Goal: Task Accomplishment & Management: Manage account settings

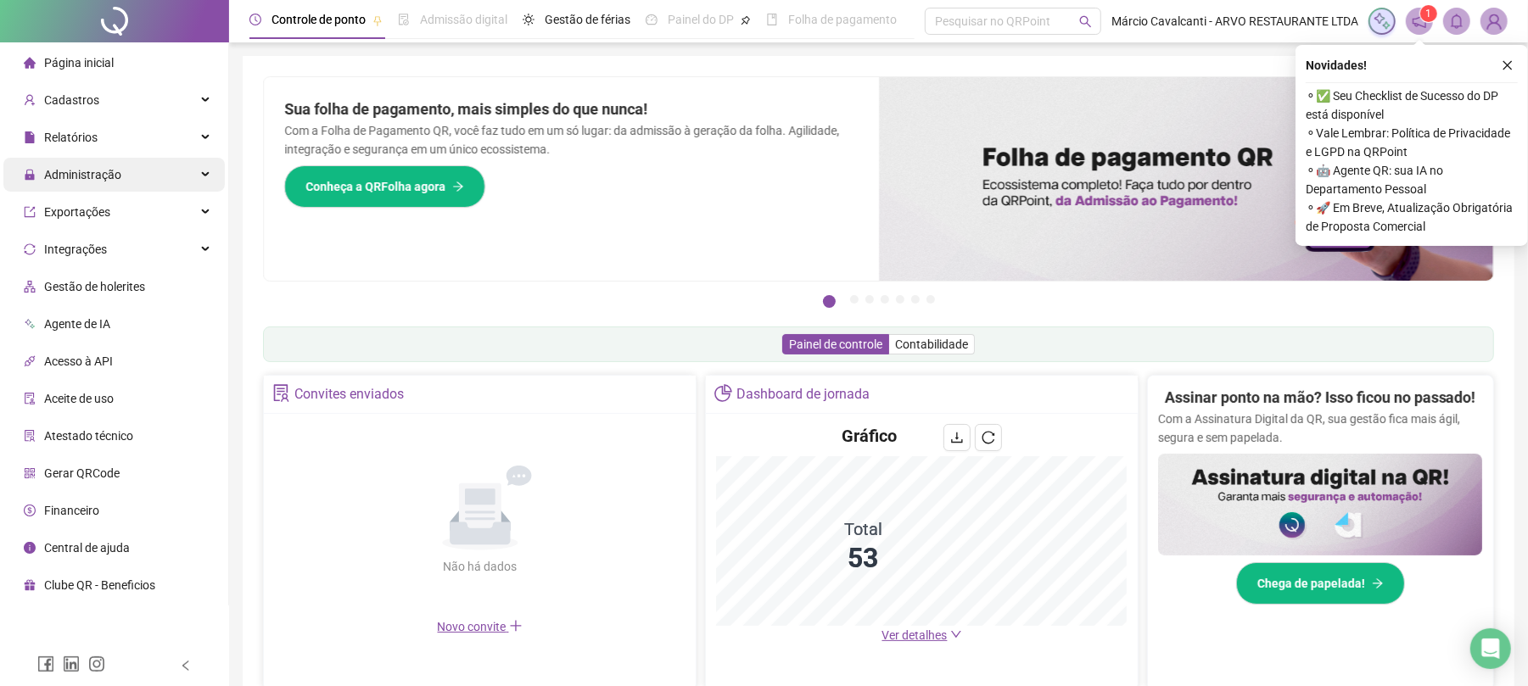
click at [116, 171] on span "Administração" at bounding box center [82, 175] width 77 height 14
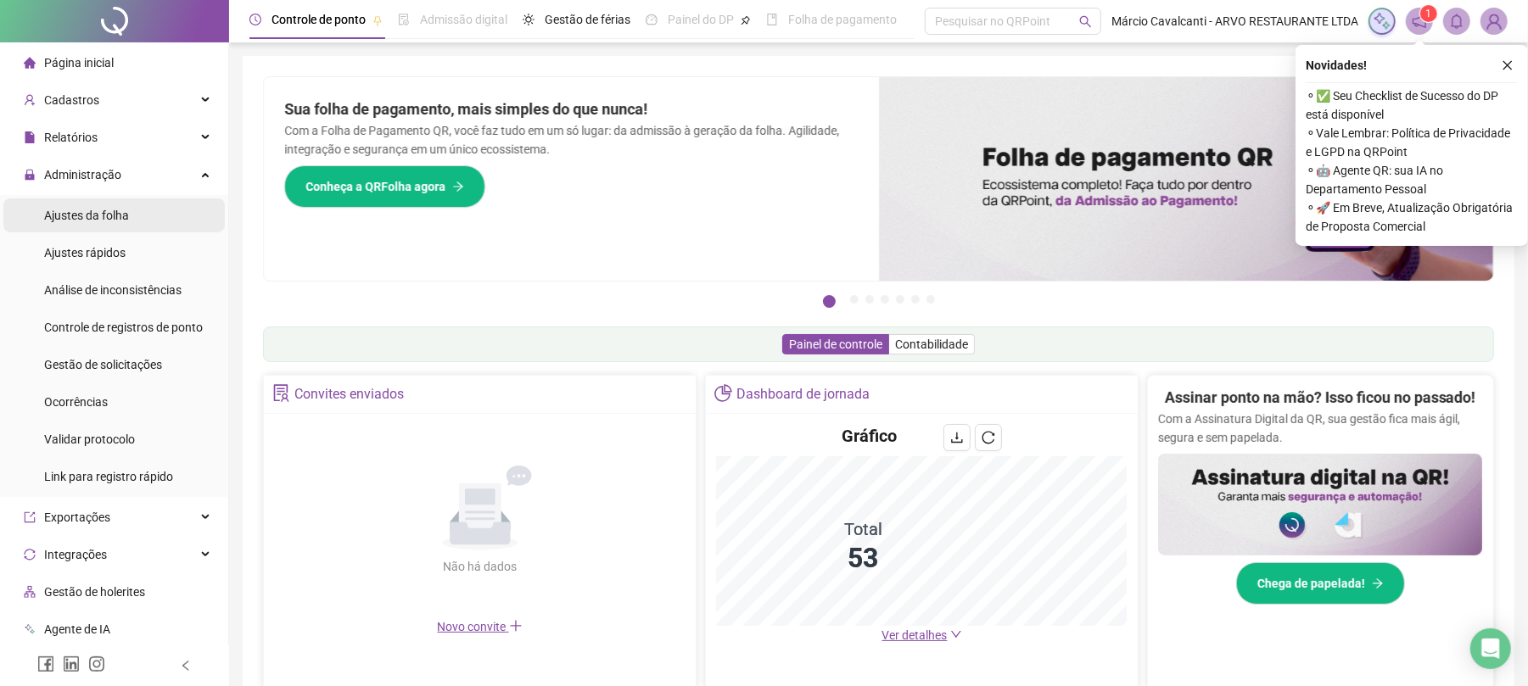
click at [140, 221] on li "Ajustes da folha" at bounding box center [113, 216] width 221 height 34
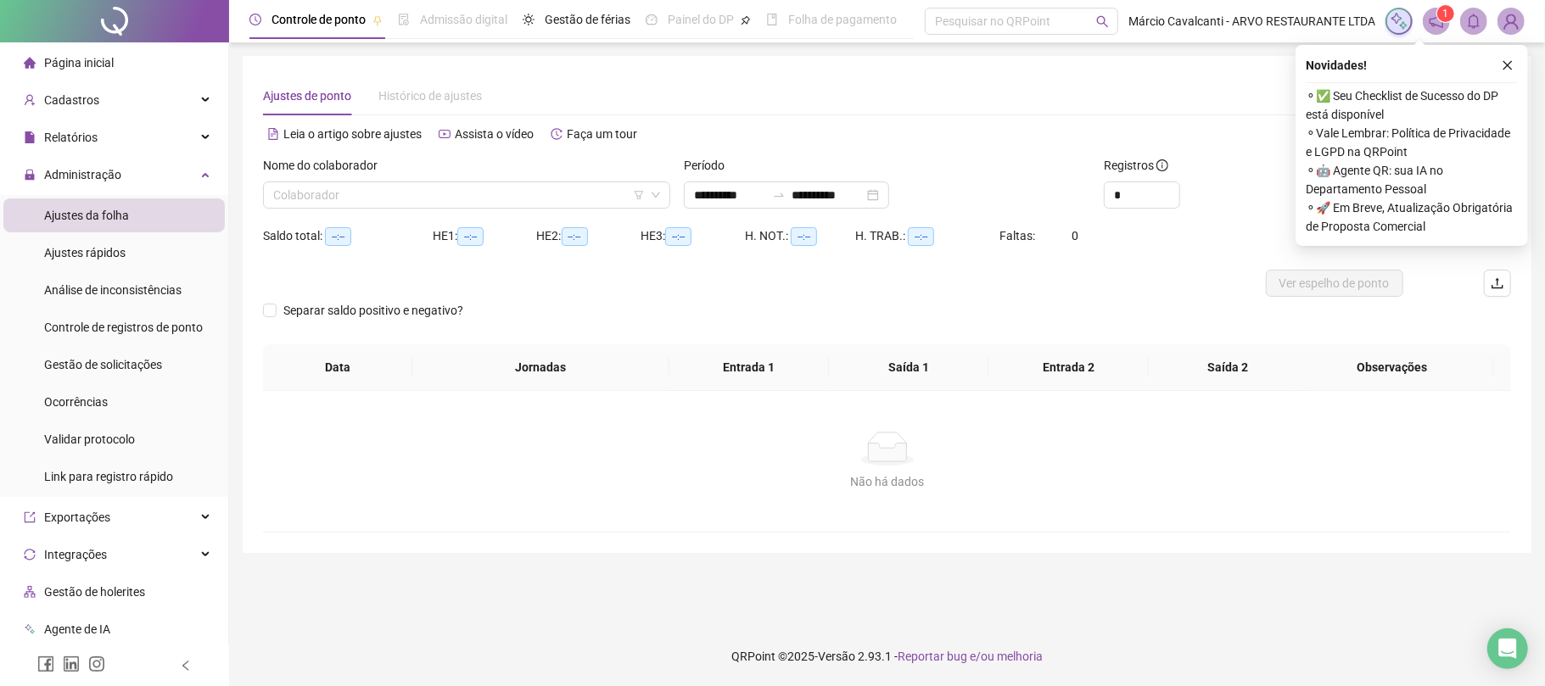
type input "**********"
click at [409, 200] on input "search" at bounding box center [459, 194] width 372 height 25
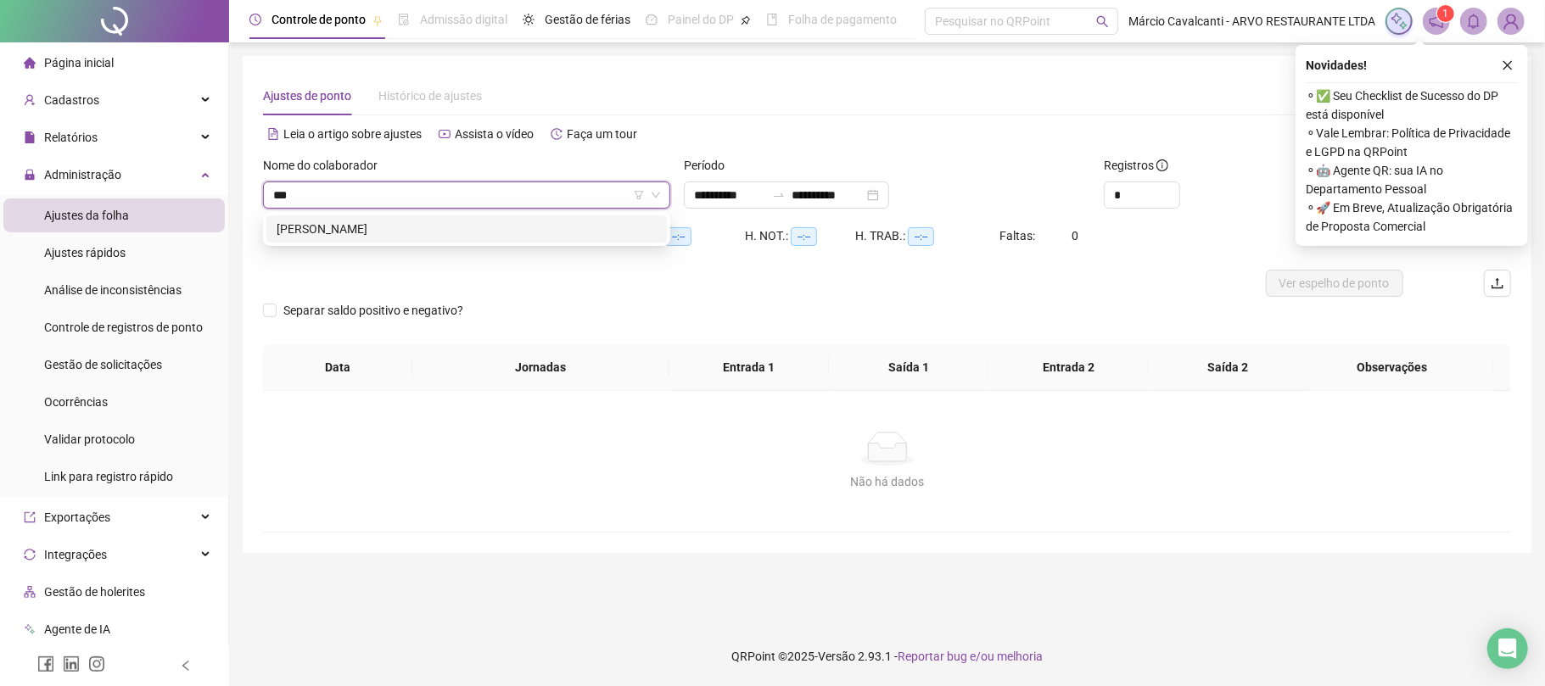
type input "****"
click at [786, 198] on icon "swap-right" at bounding box center [779, 195] width 14 height 14
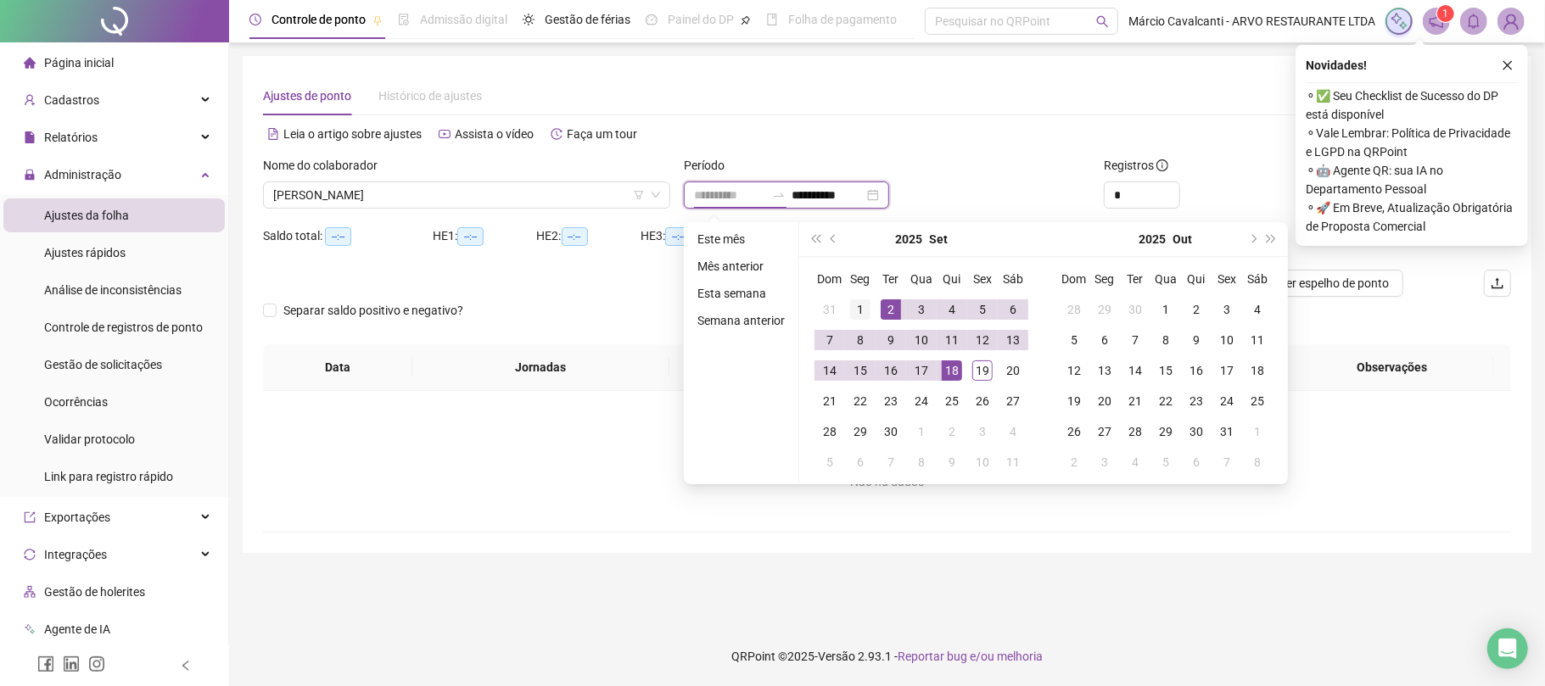
type input "**********"
click at [859, 305] on div "1" at bounding box center [860, 310] width 20 height 20
type input "**********"
click at [984, 378] on div "19" at bounding box center [982, 371] width 20 height 20
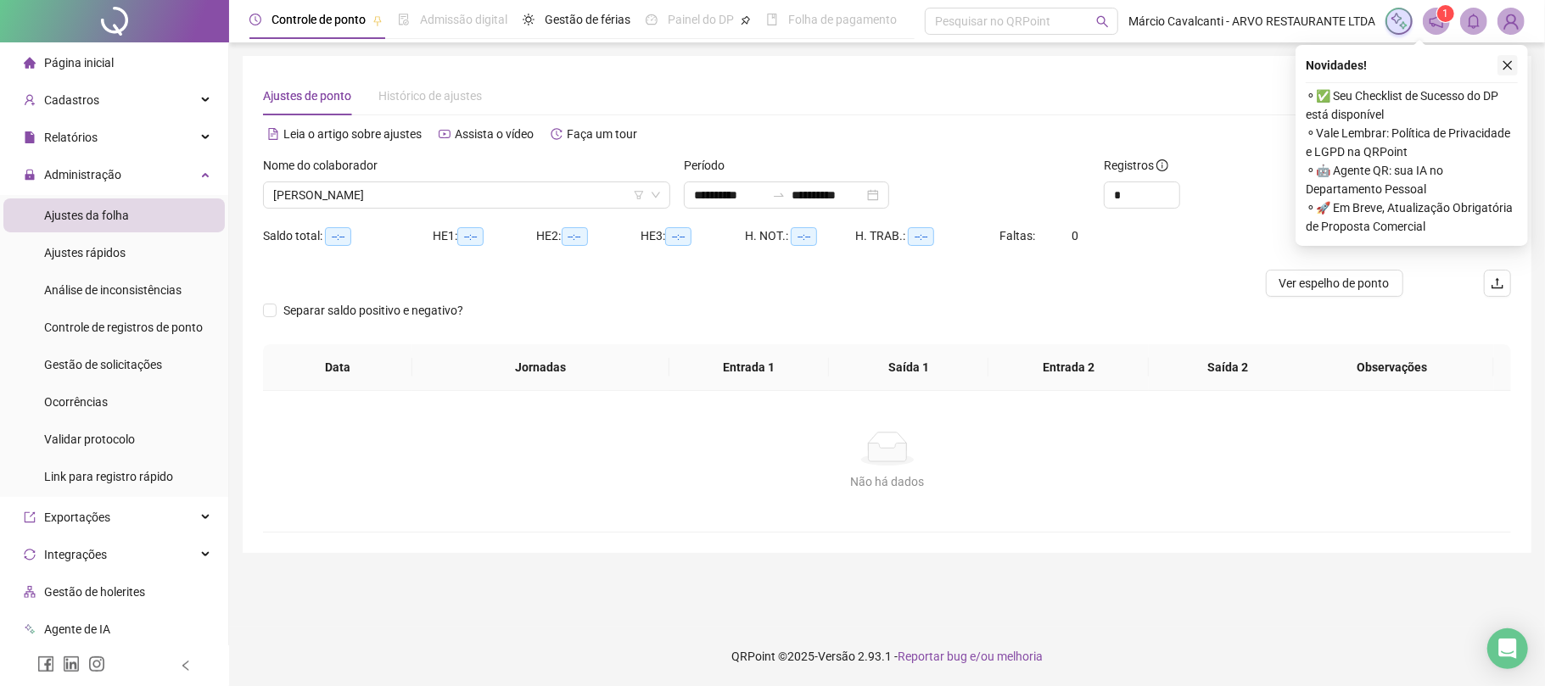
click at [1509, 65] on icon "close" at bounding box center [1508, 65] width 12 height 12
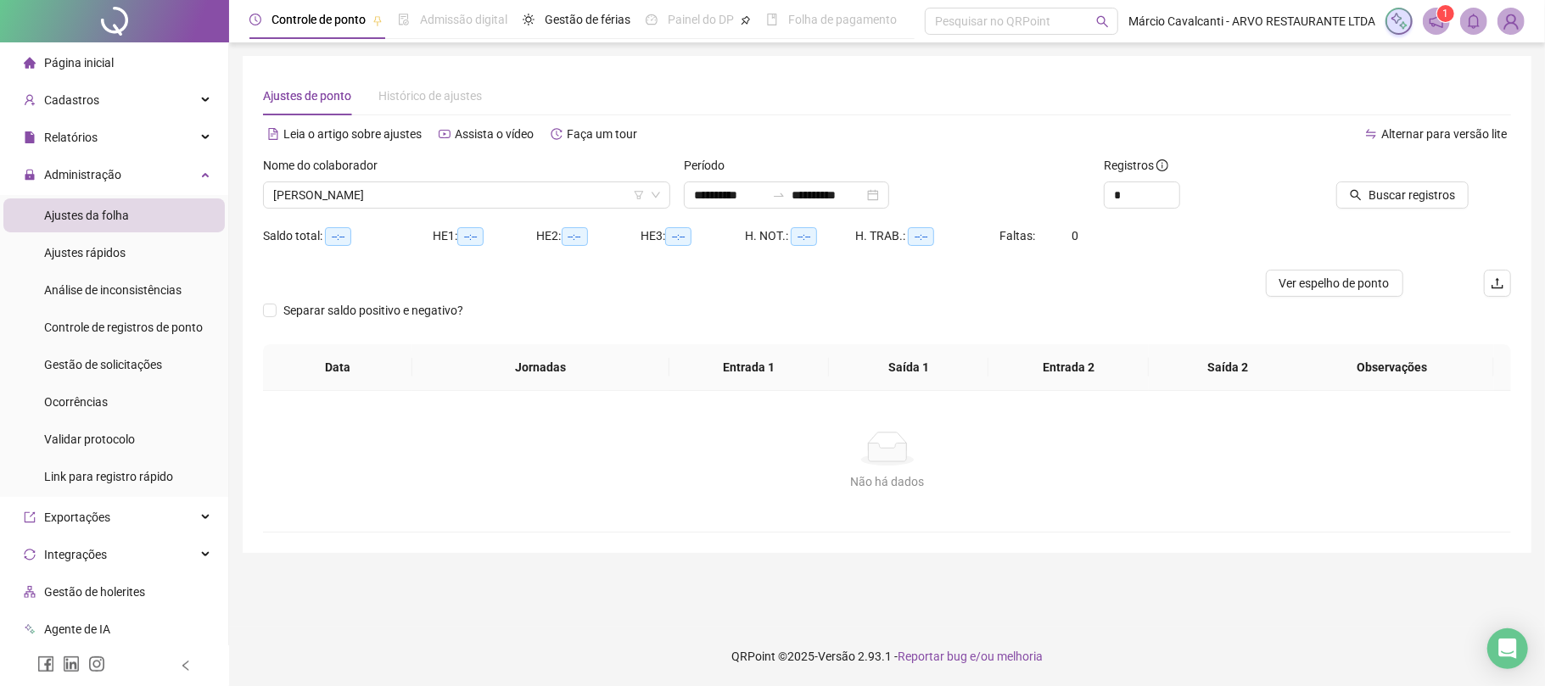
click at [1412, 178] on div at bounding box center [1391, 168] width 154 height 25
click at [1409, 195] on span "Buscar registros" at bounding box center [1412, 195] width 87 height 19
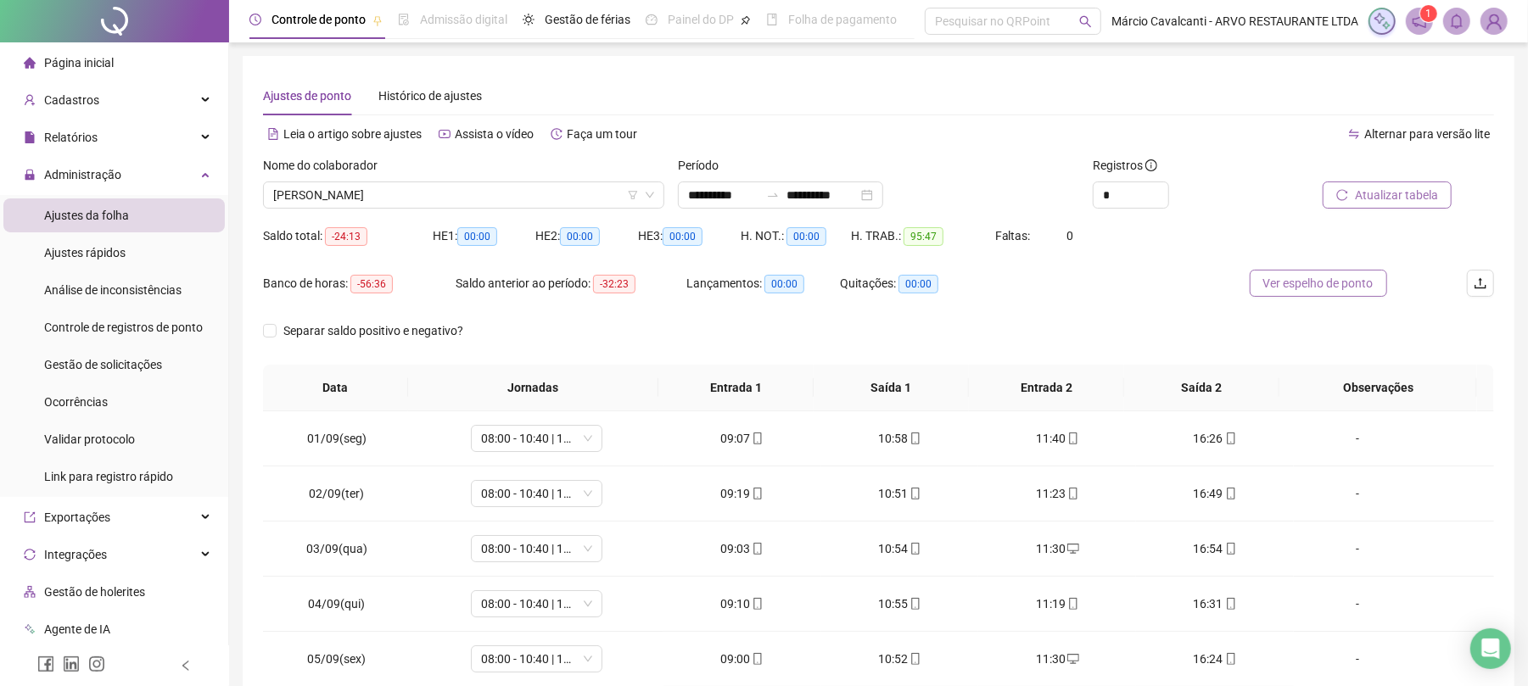
click at [1339, 282] on span "Ver espelho de ponto" at bounding box center [1318, 283] width 110 height 19
click at [475, 192] on span "[PERSON_NAME]" at bounding box center [463, 194] width 381 height 25
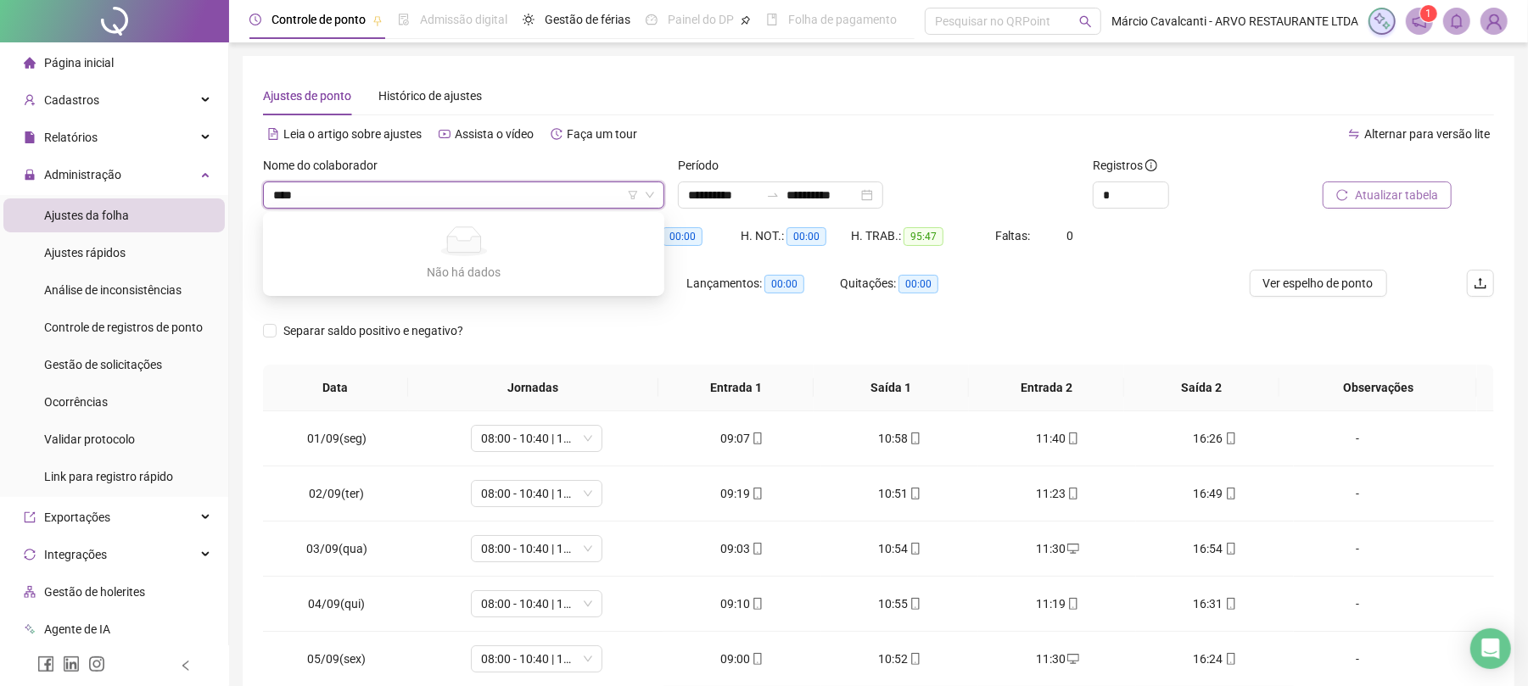
type input "***"
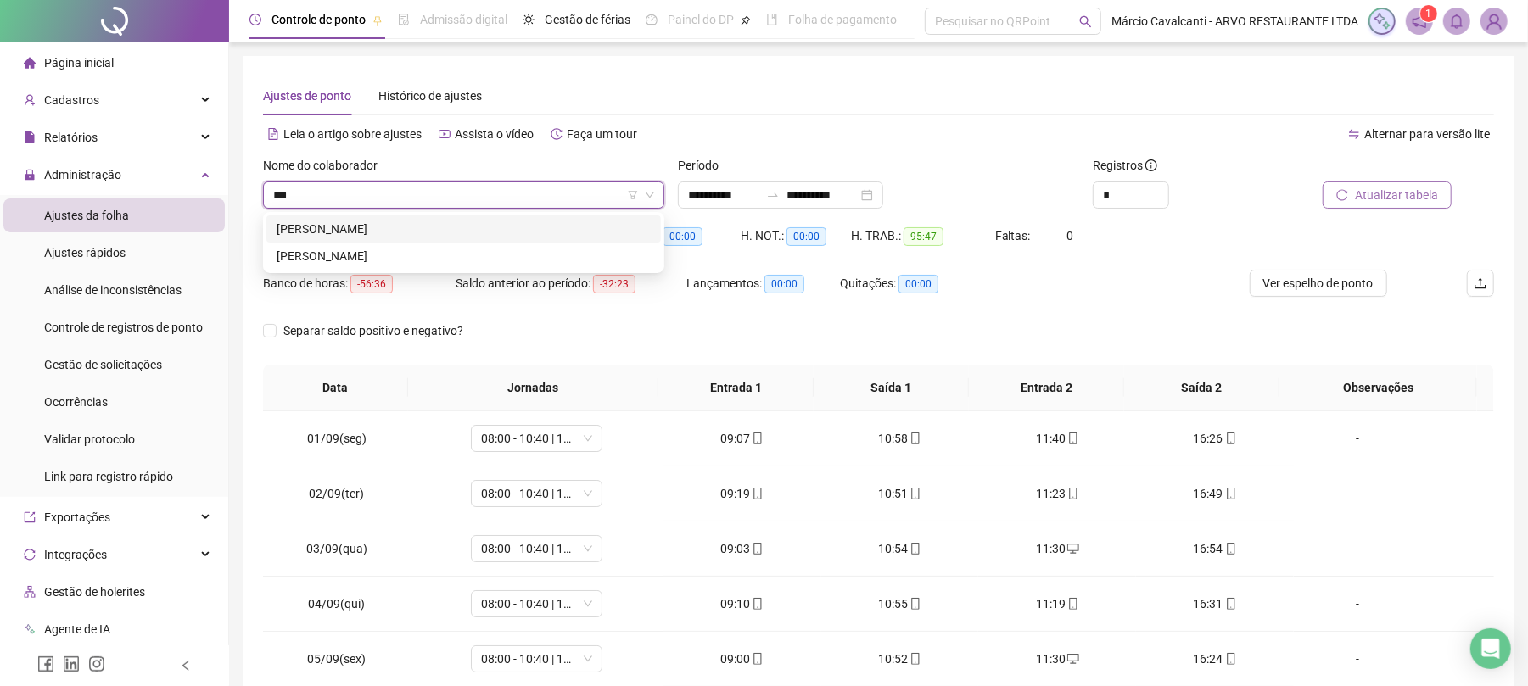
click at [323, 221] on div "[PERSON_NAME]" at bounding box center [464, 229] width 374 height 19
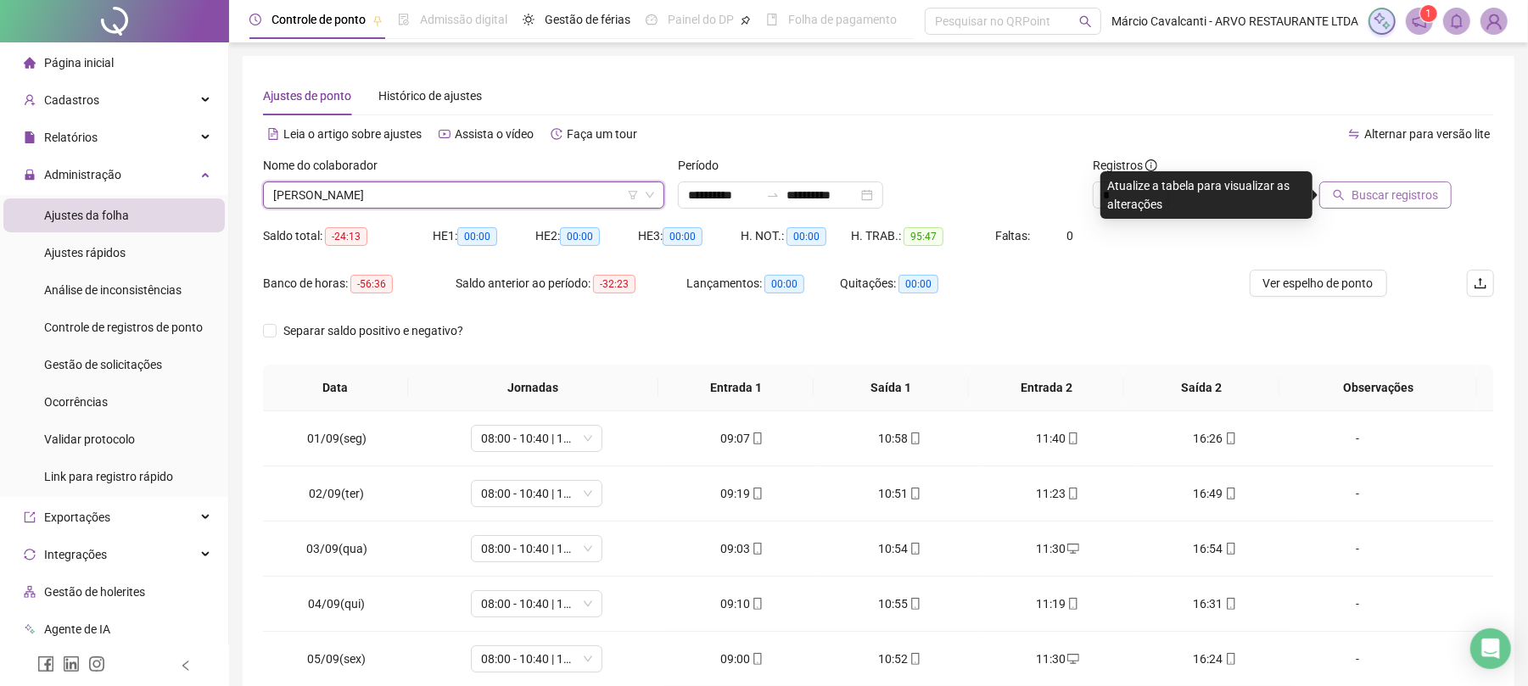
click at [1407, 193] on span "Buscar registros" at bounding box center [1395, 195] width 87 height 19
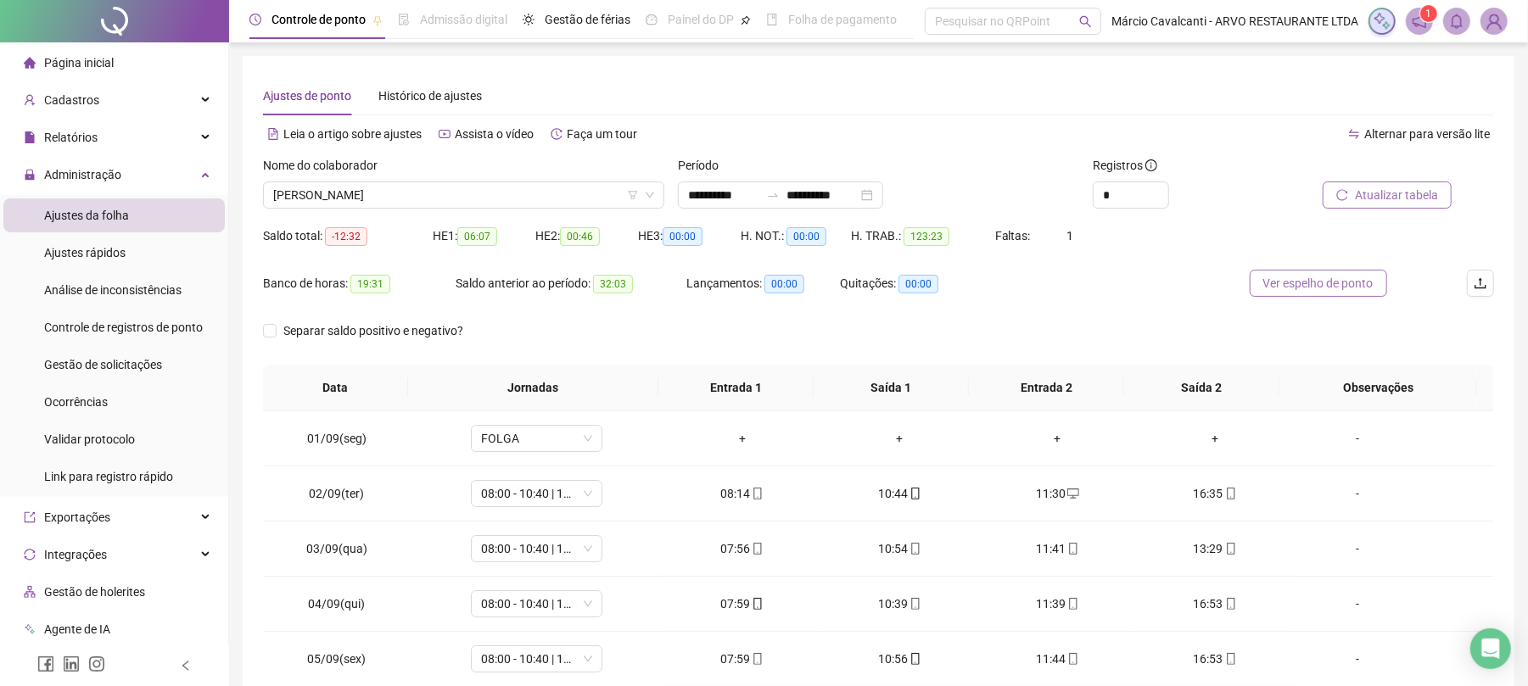
click at [1348, 282] on span "Ver espelho de ponto" at bounding box center [1318, 283] width 110 height 19
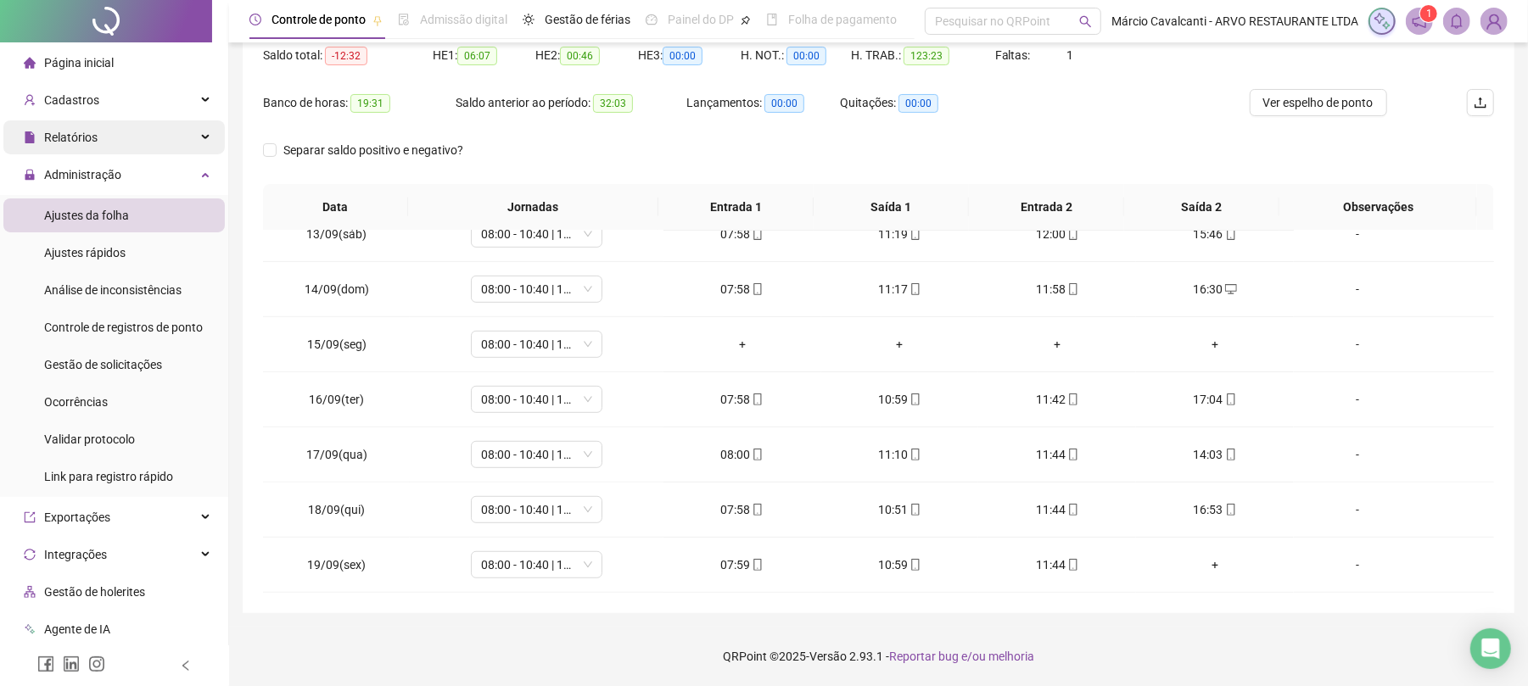
click at [113, 141] on div "Relatórios" at bounding box center [113, 137] width 221 height 34
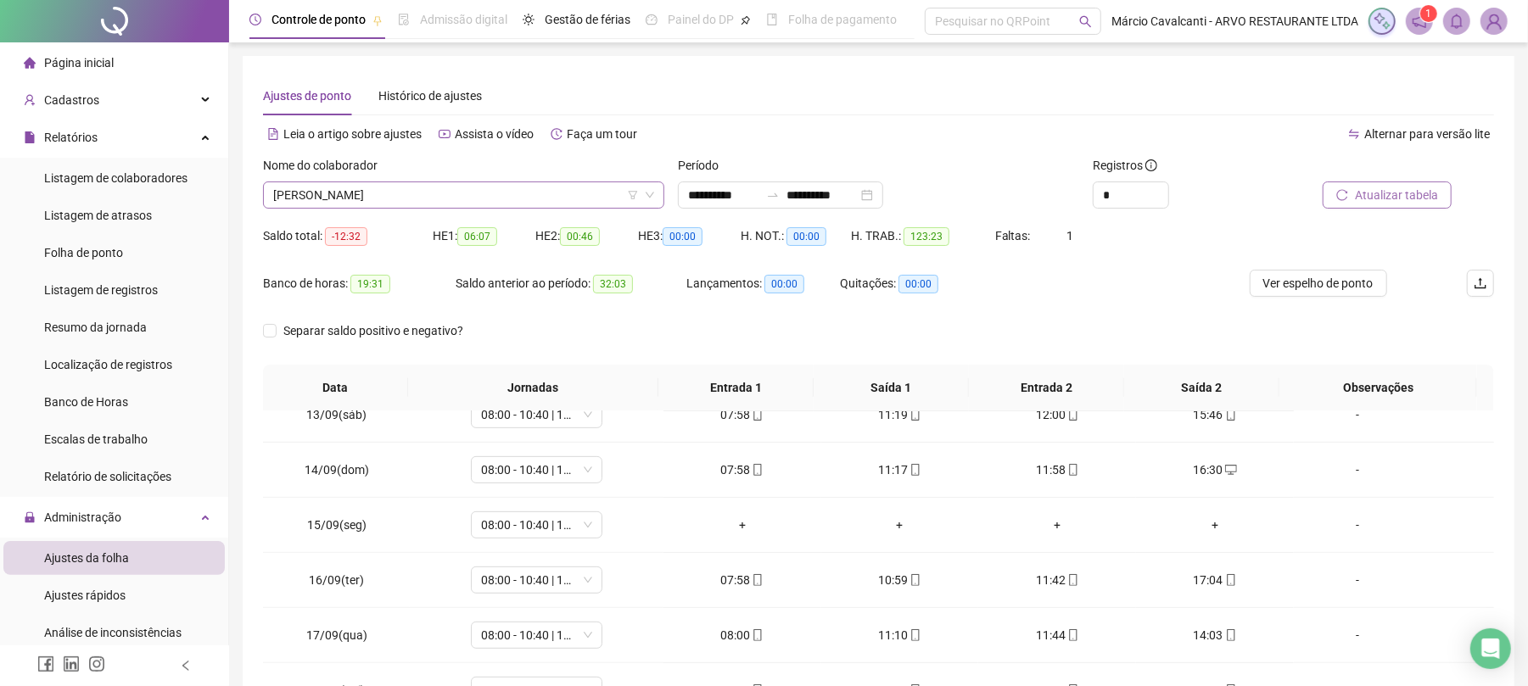
click at [611, 190] on span "[PERSON_NAME]" at bounding box center [463, 194] width 381 height 25
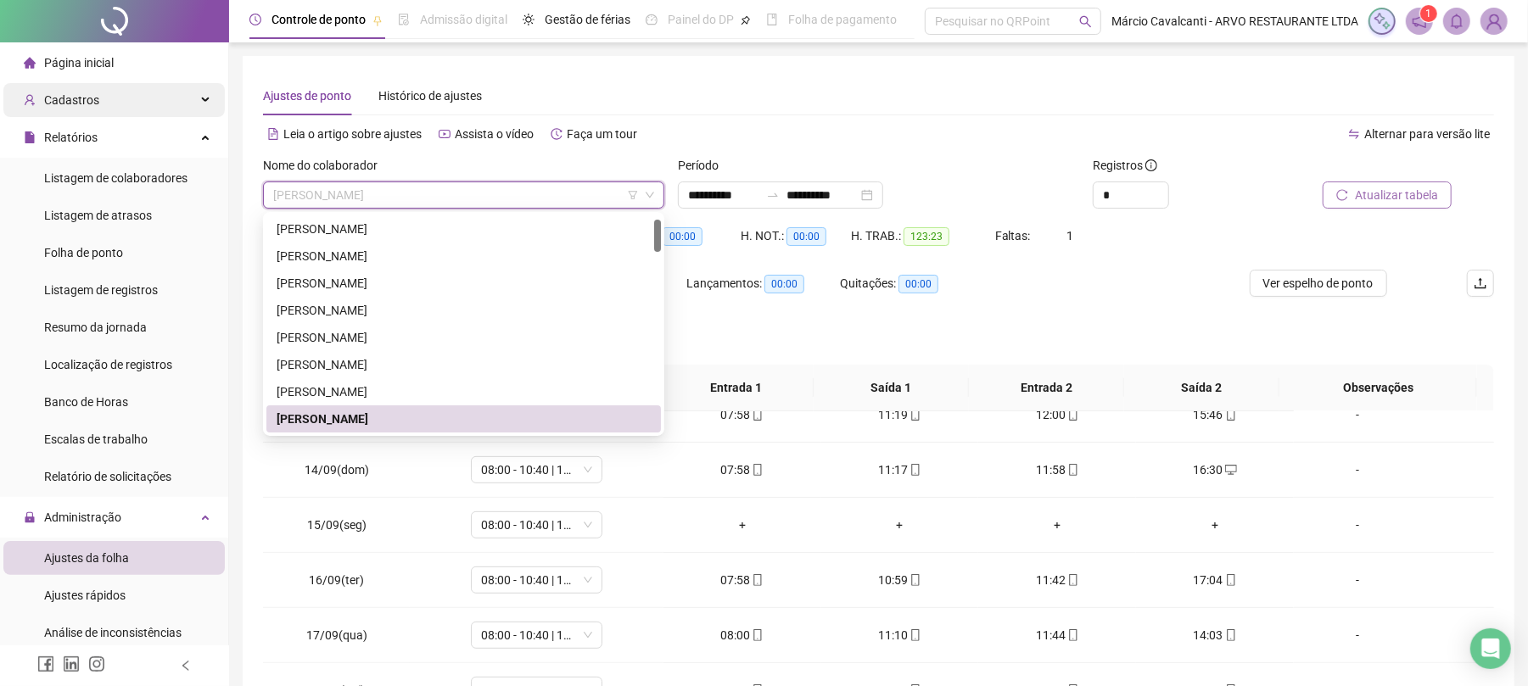
click at [160, 92] on div "Cadastros" at bounding box center [113, 100] width 221 height 34
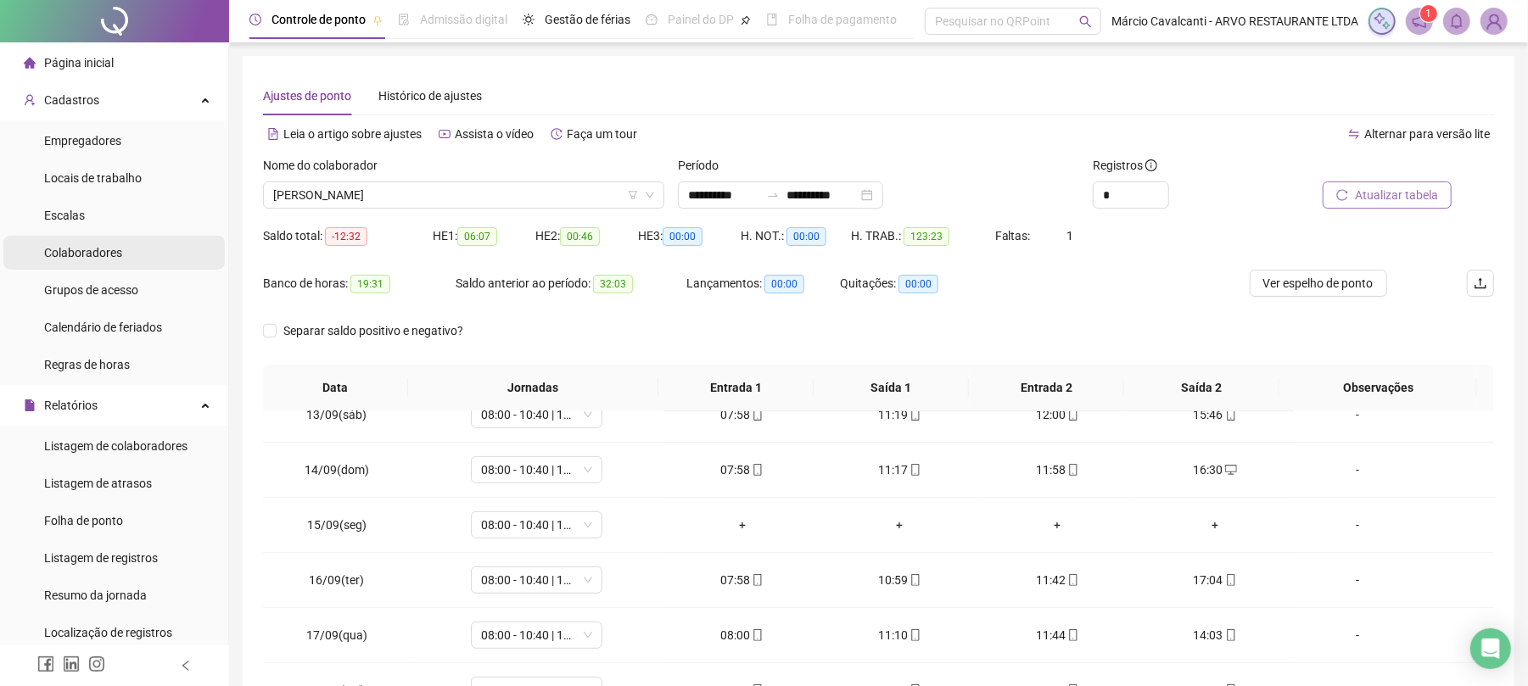
click at [82, 253] on span "Colaboradores" at bounding box center [83, 253] width 78 height 14
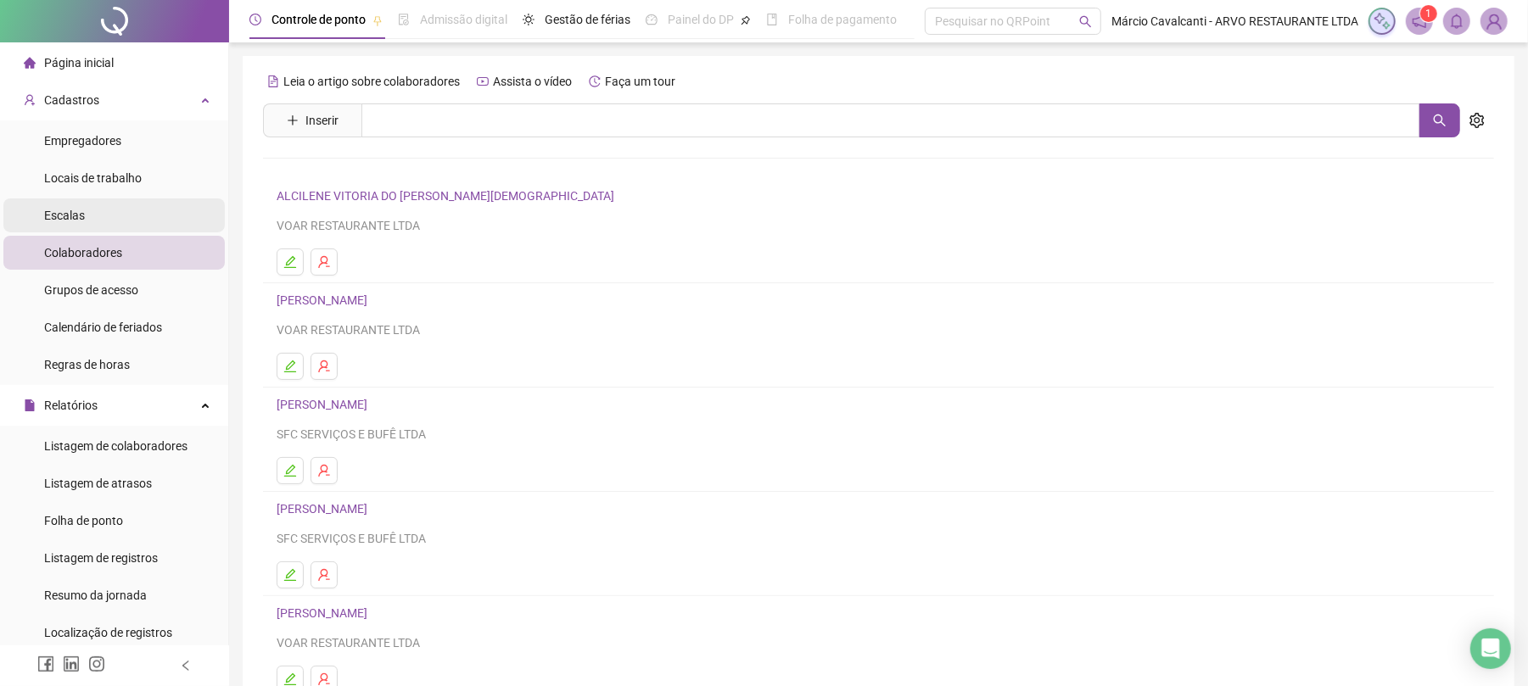
click at [66, 225] on div "Escalas" at bounding box center [64, 216] width 41 height 34
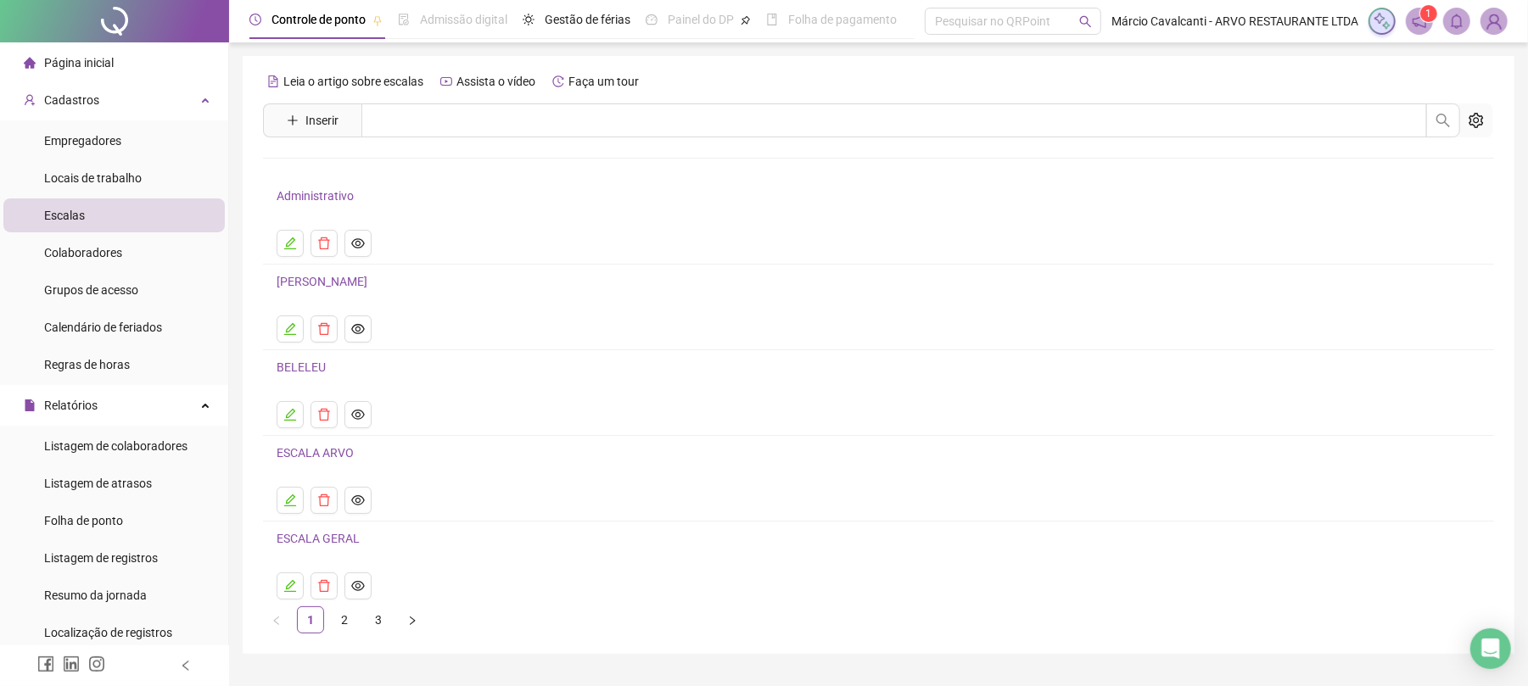
click at [416, 624] on icon "right" at bounding box center [412, 621] width 10 height 10
click at [70, 71] on div "Página inicial" at bounding box center [69, 63] width 90 height 34
